Goal: Check status: Check status

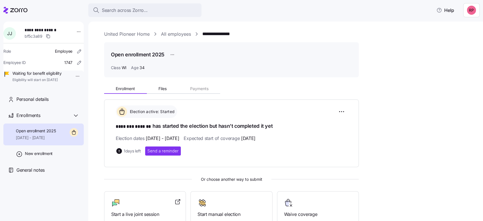
click at [126, 33] on link "United Pioneer Home" at bounding box center [127, 34] width 46 height 7
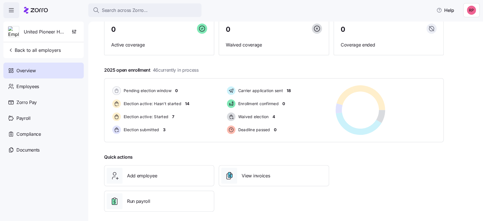
scroll to position [58, 0]
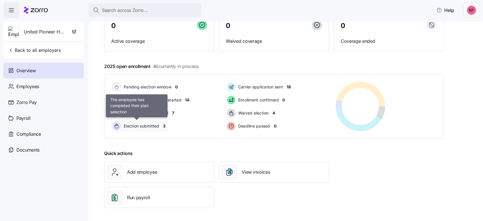
click at [139, 128] on span "Election submitted" at bounding box center [140, 126] width 37 height 6
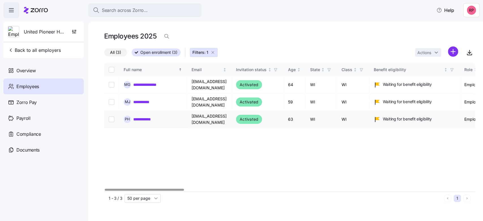
click at [141, 117] on link "**********" at bounding box center [145, 119] width 25 height 6
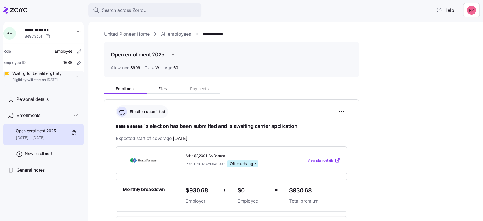
click at [127, 34] on link "United Pioneer Home" at bounding box center [127, 34] width 46 height 7
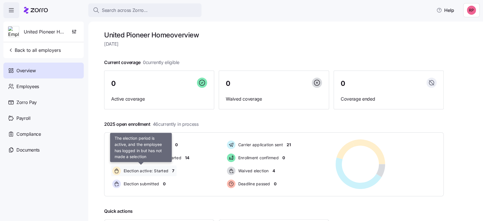
click at [149, 171] on span "Election active: Started" at bounding box center [145, 171] width 46 height 6
